Goal: Task Accomplishment & Management: Manage account settings

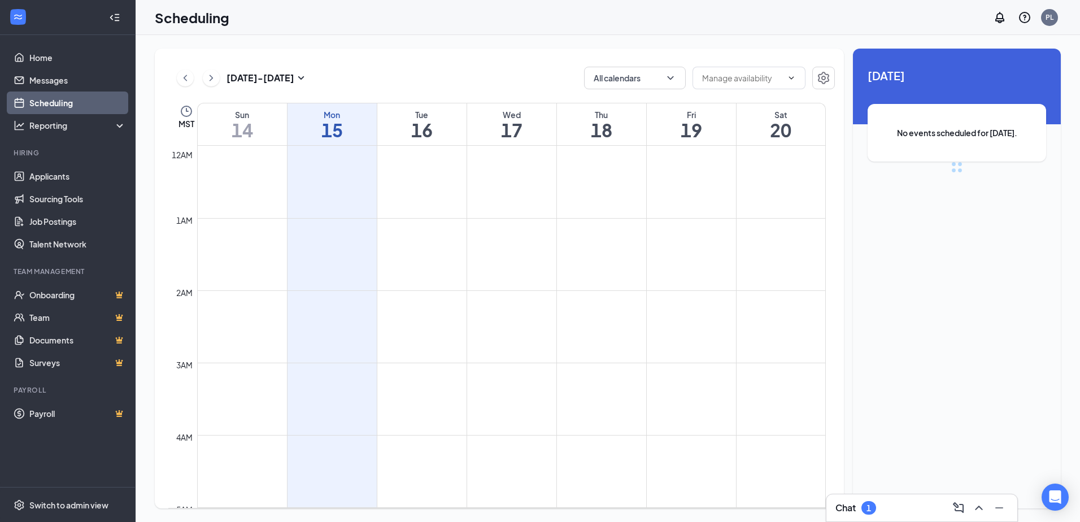
scroll to position [555, 0]
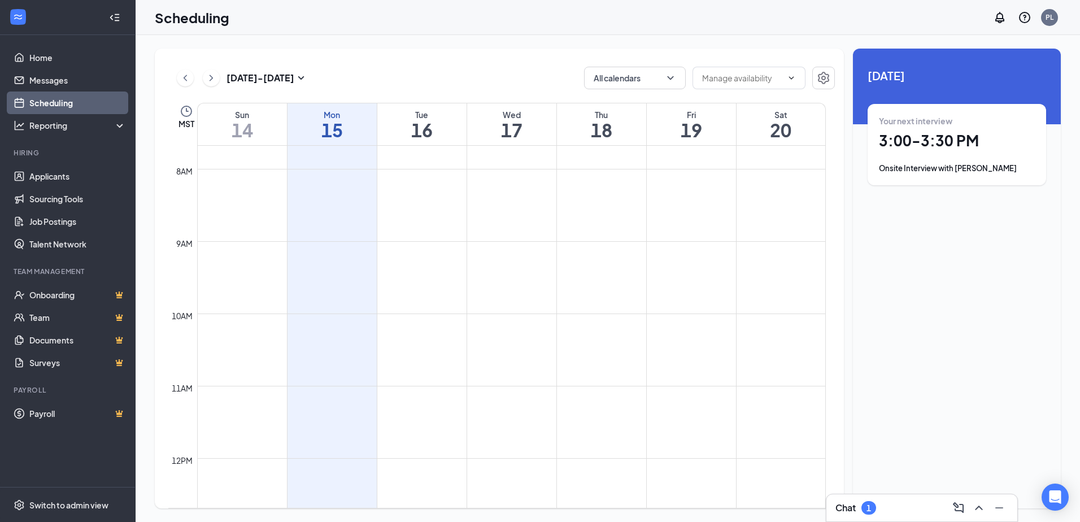
click at [916, 141] on h1 "3:00 - 3:30 PM" at bounding box center [957, 140] width 156 height 19
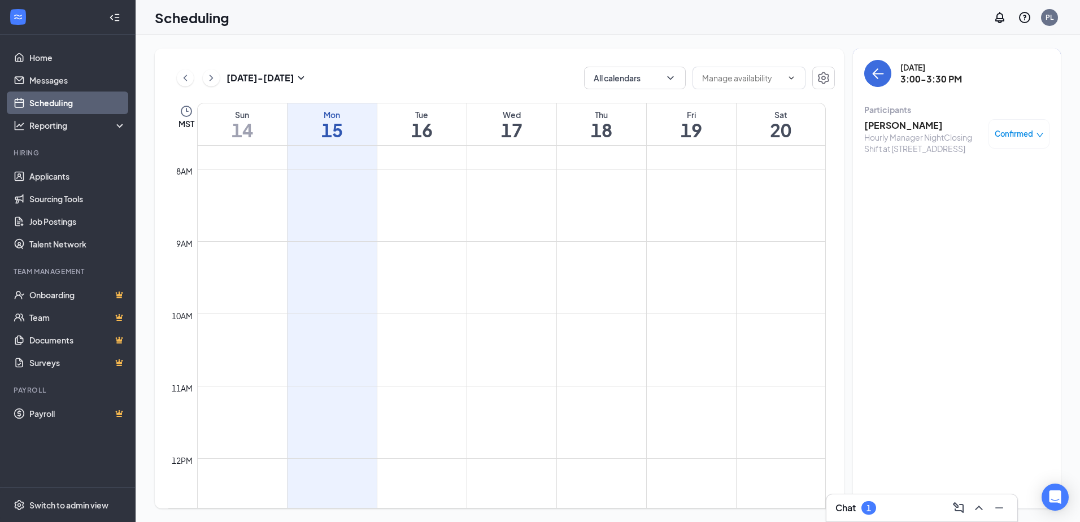
click at [892, 123] on h3 "[PERSON_NAME]" at bounding box center [923, 125] width 119 height 12
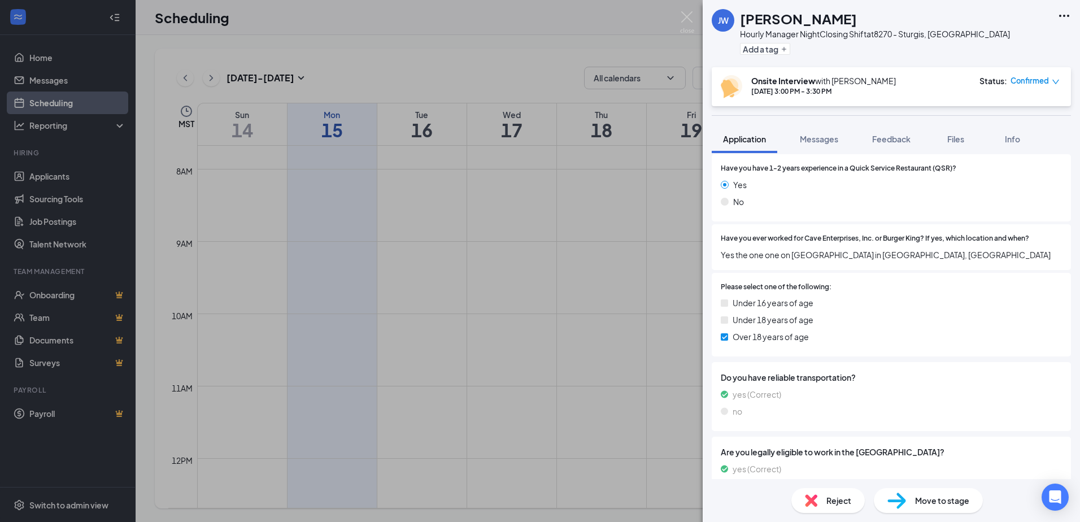
scroll to position [402, 0]
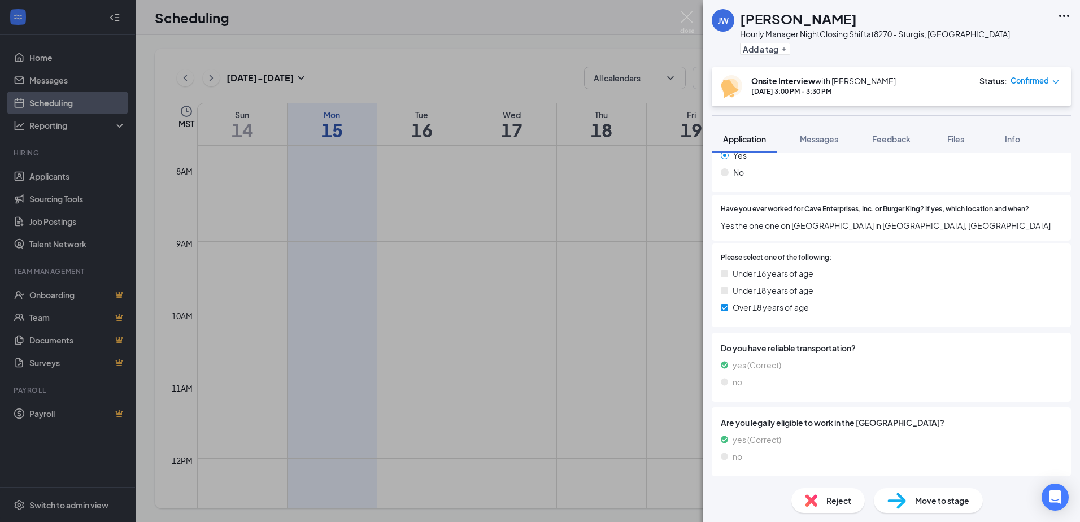
click at [1061, 16] on icon "Ellipses" at bounding box center [1064, 16] width 10 height 2
click at [1014, 46] on div "[PERSON_NAME] [PERSON_NAME] Hourly Manager NightClosing Shift at [STREET_ADDRES…" at bounding box center [891, 33] width 377 height 67
click at [1068, 14] on icon "Ellipses" at bounding box center [1064, 16] width 14 height 14
click at [1000, 41] on link "View full application" at bounding box center [1003, 41] width 122 height 11
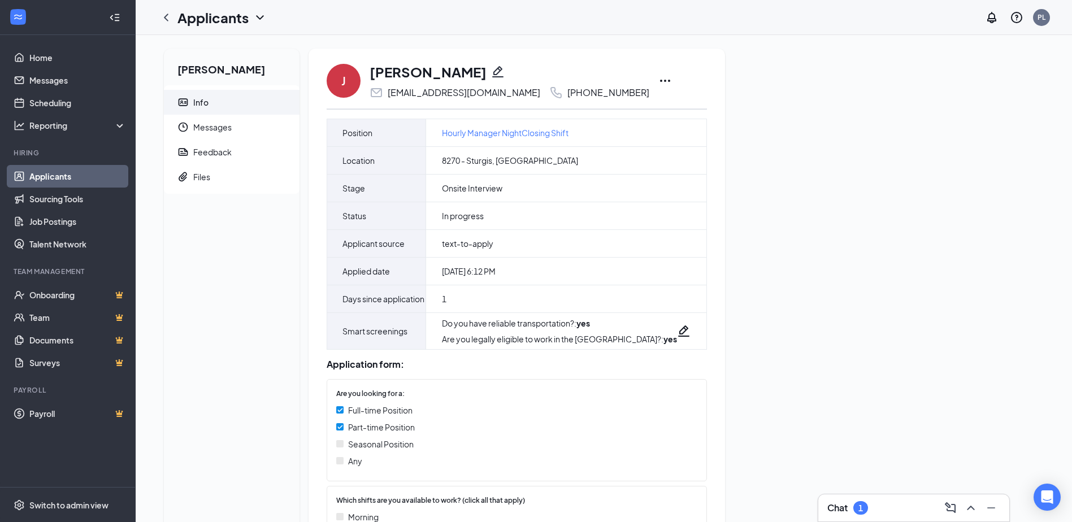
click at [658, 83] on icon "Ellipses" at bounding box center [665, 81] width 14 height 14
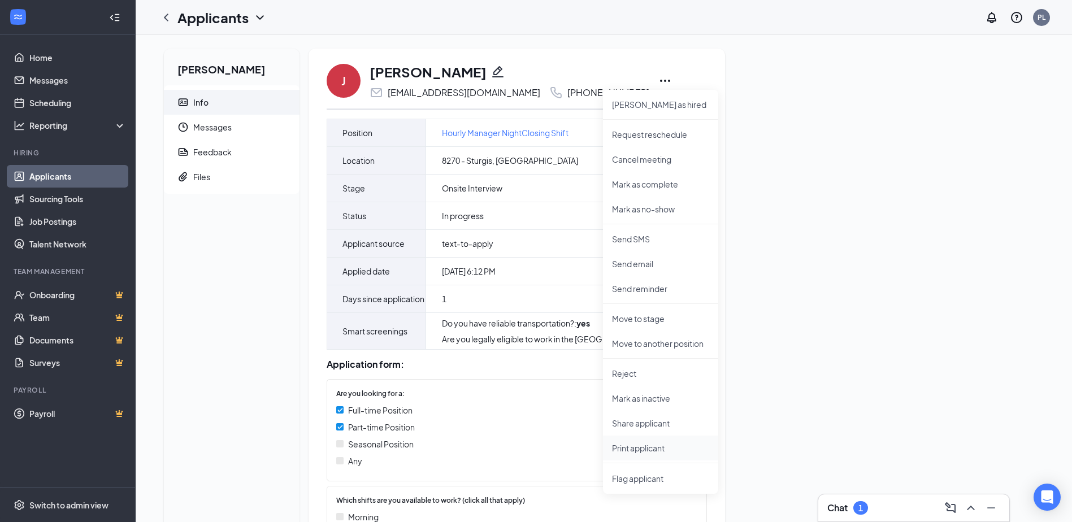
click at [632, 444] on p "Print applicant" at bounding box center [660, 447] width 97 height 11
